Goal: Task Accomplishment & Management: Manage account settings

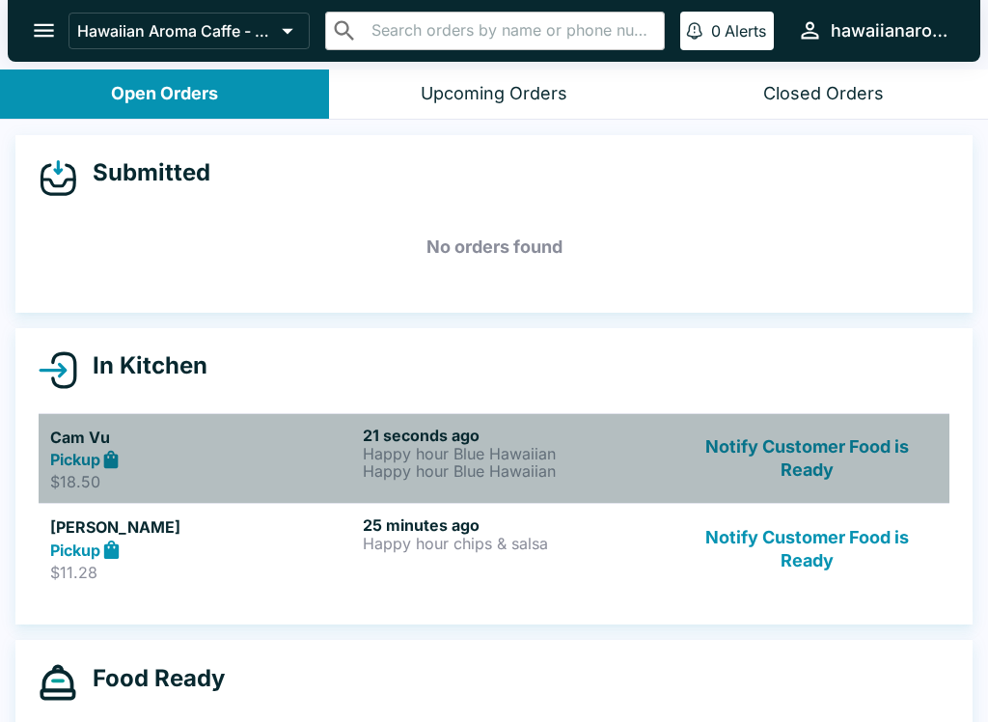
click at [500, 445] on p "Happy hour Blue Hawaiian" at bounding box center [515, 453] width 305 height 17
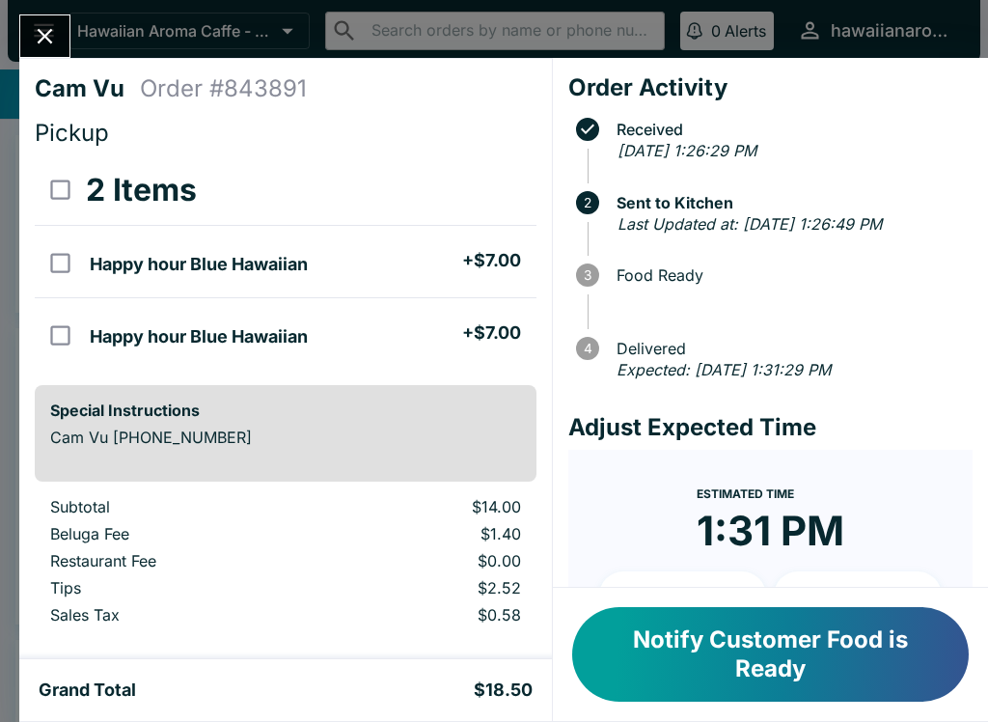
click at [50, 40] on icon "Close" at bounding box center [45, 36] width 26 height 26
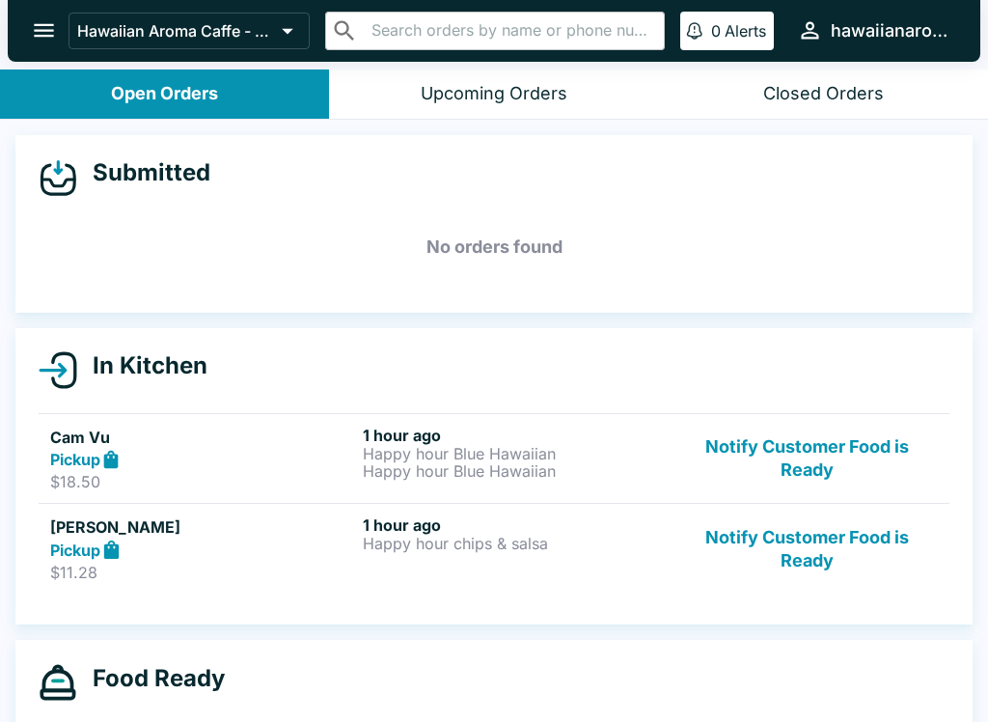
click at [811, 481] on button "Notify Customer Food is Ready" at bounding box center [807, 459] width 262 height 67
click at [811, 515] on button "Notify Customer Food is Ready" at bounding box center [807, 548] width 262 height 67
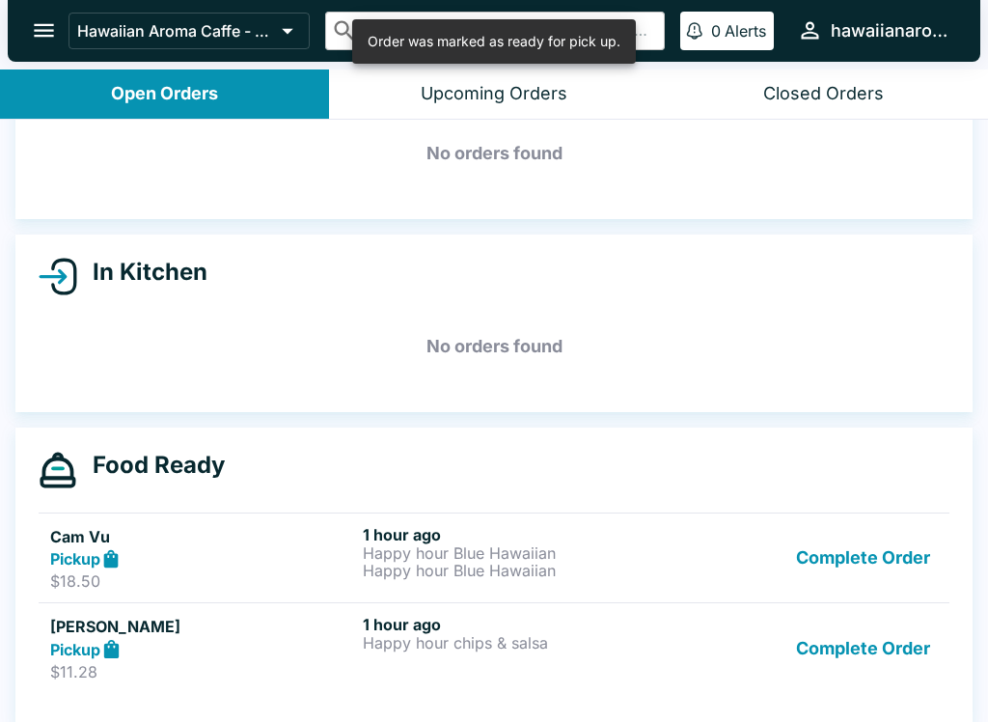
click at [891, 543] on button "Complete Order" at bounding box center [863, 558] width 150 height 67
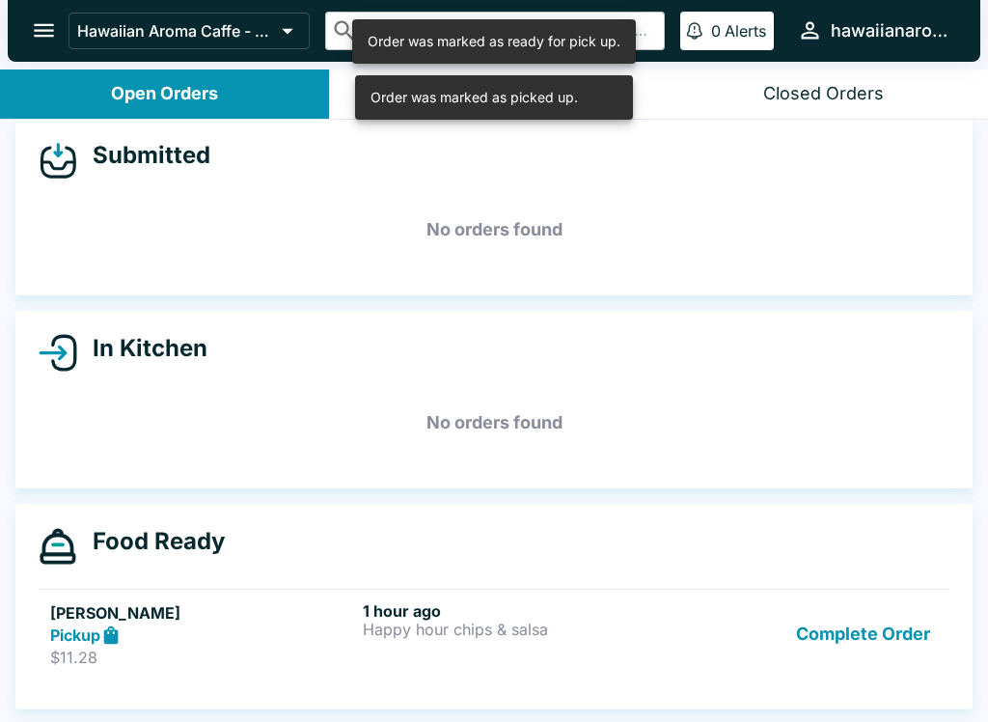
scroll to position [17, 0]
click at [891, 543] on div "Food Ready" at bounding box center [494, 546] width 911 height 39
click at [896, 620] on button "Complete Order" at bounding box center [863, 634] width 150 height 67
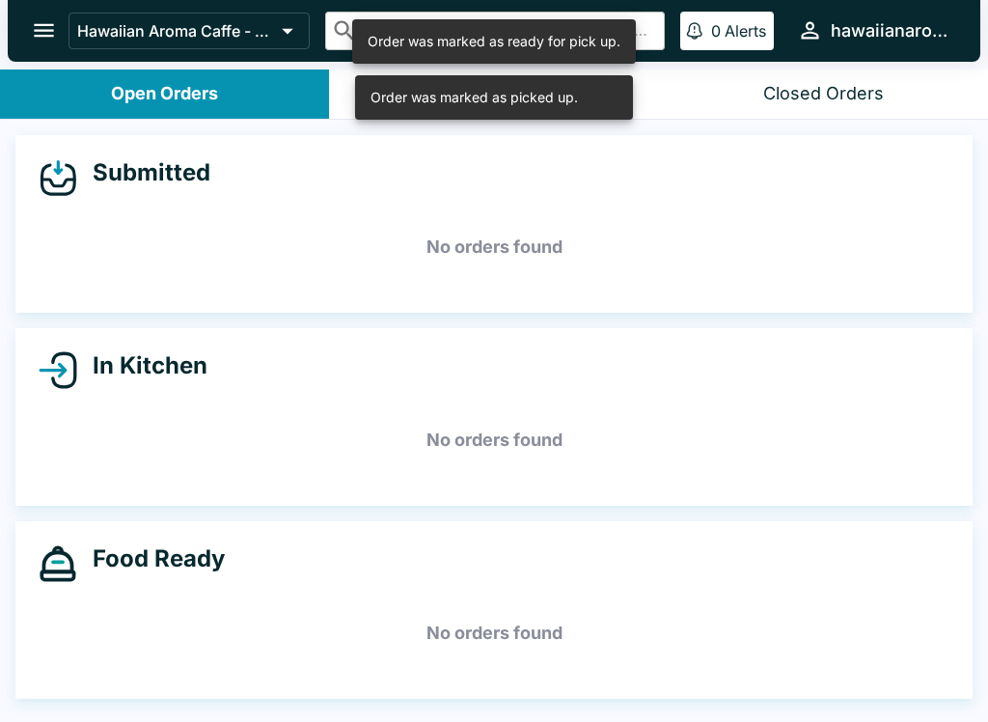
scroll to position [0, 0]
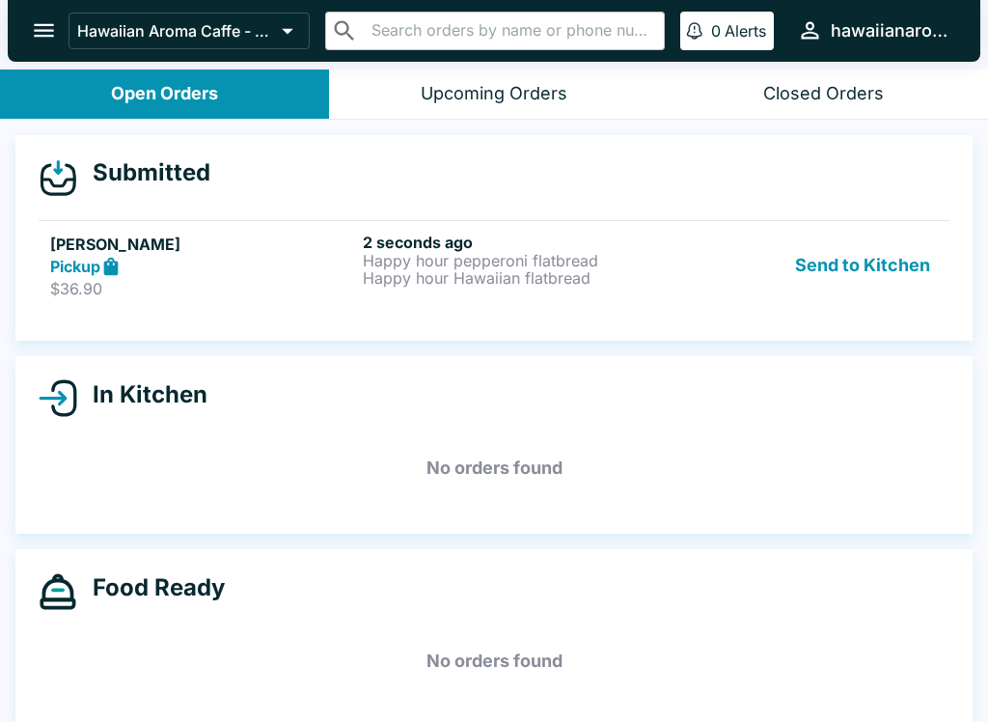
click at [602, 269] on p "Happy hour Hawaiian flatbread" at bounding box center [515, 277] width 305 height 17
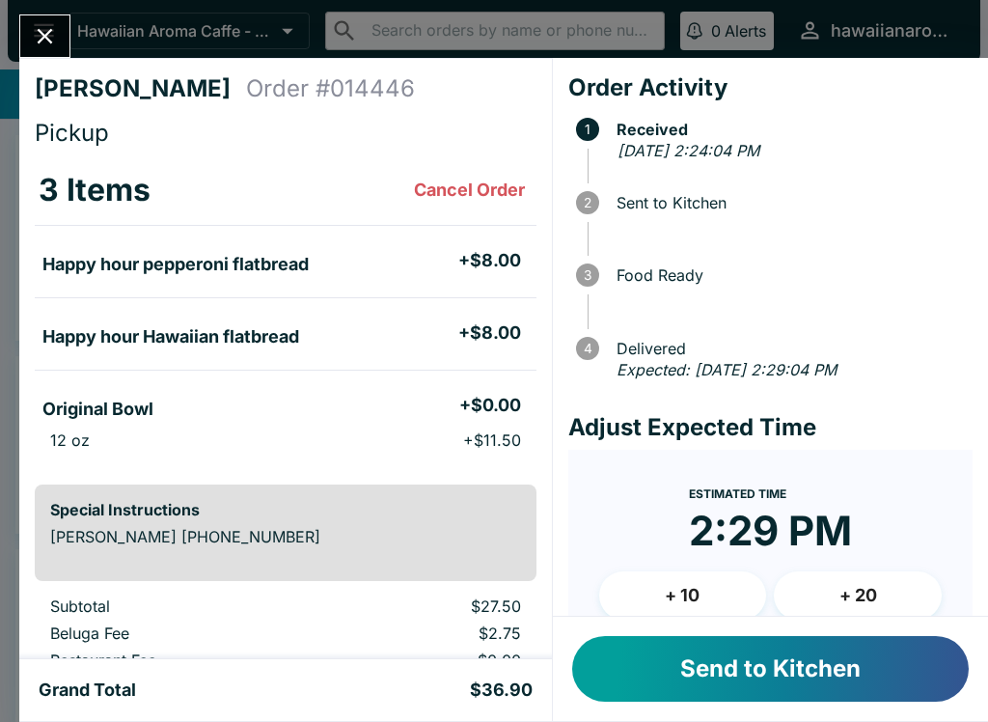
click at [772, 659] on button "Send to Kitchen" at bounding box center [770, 669] width 397 height 66
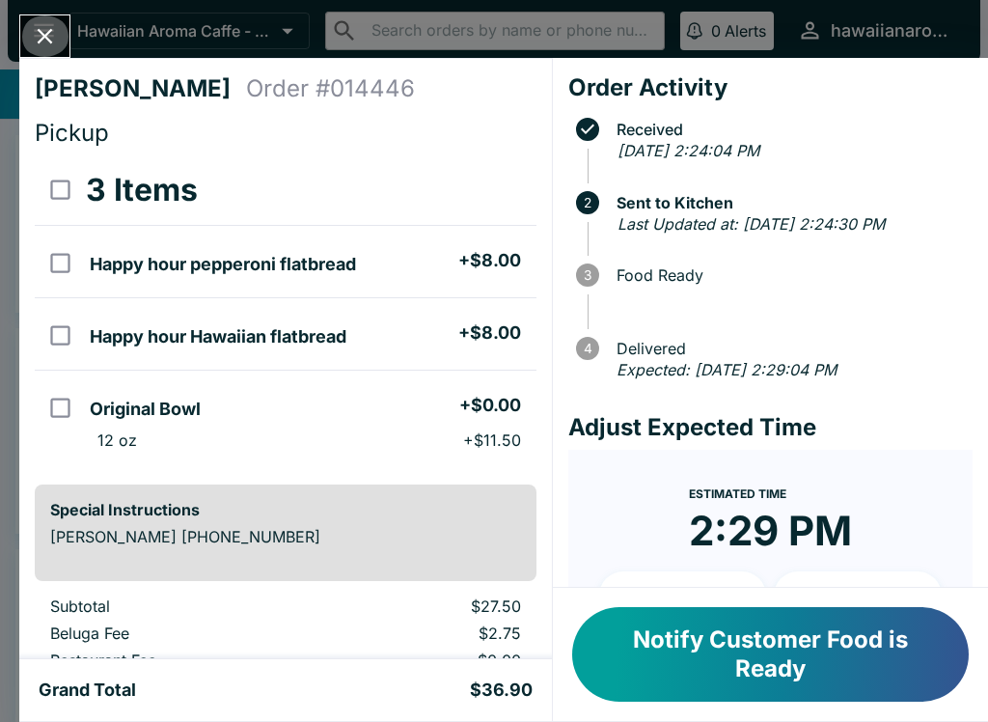
click at [32, 36] on icon "Close" at bounding box center [45, 36] width 26 height 26
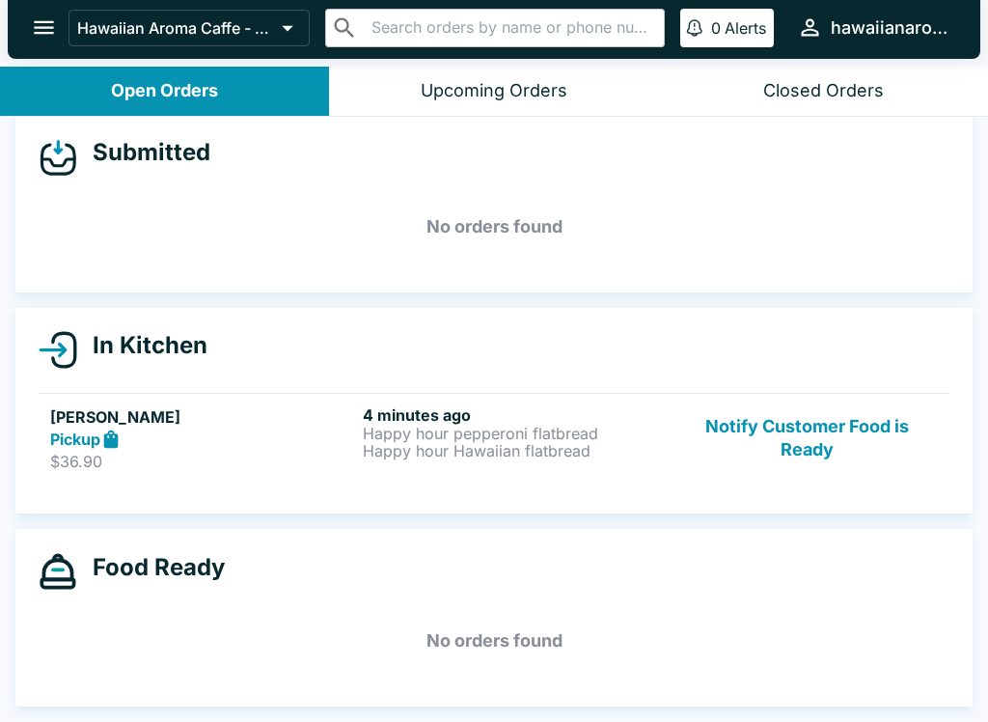
scroll to position [17, 0]
click at [548, 438] on p "Happy hour pepperoni flatbread" at bounding box center [515, 433] width 305 height 17
